Goal: Task Accomplishment & Management: Manage account settings

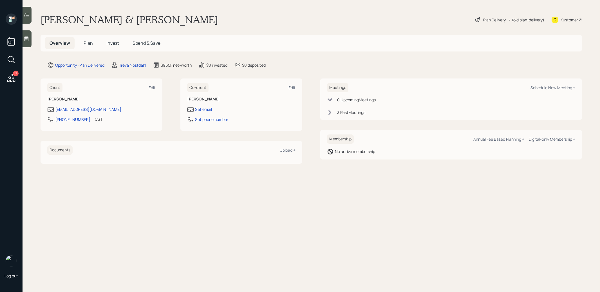
click at [88, 42] on span "Plan" at bounding box center [88, 43] width 9 height 6
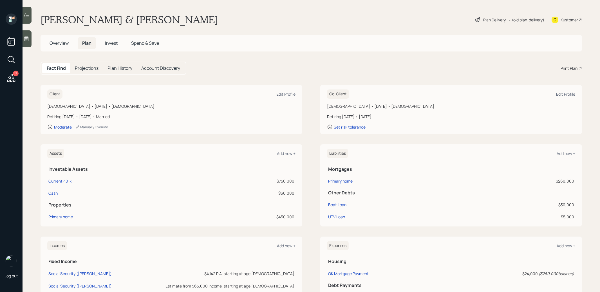
click at [490, 18] on div "Plan Delivery" at bounding box center [494, 20] width 23 height 6
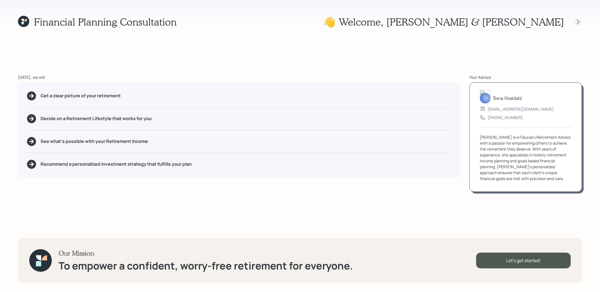
click at [578, 20] on icon at bounding box center [578, 22] width 6 height 6
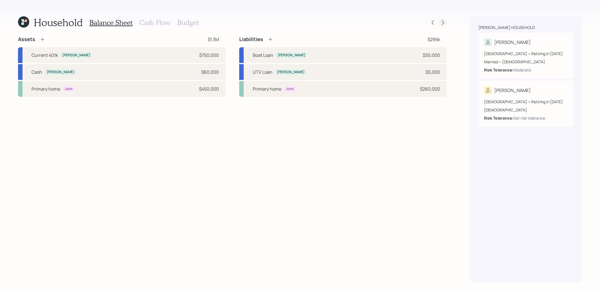
click at [446, 20] on div at bounding box center [443, 23] width 8 height 8
